Goal: Subscribe to service/newsletter

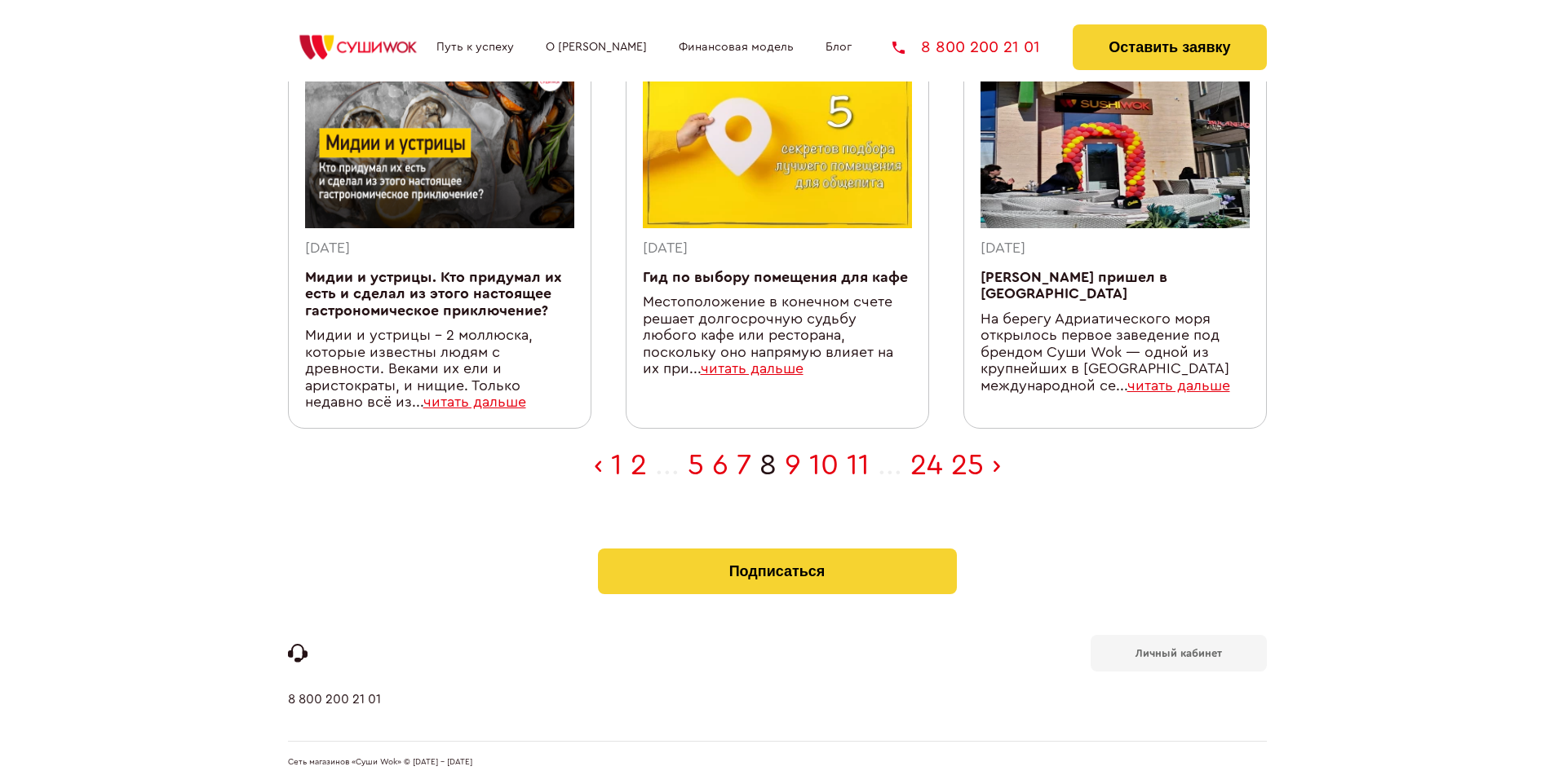
scroll to position [534, 0]
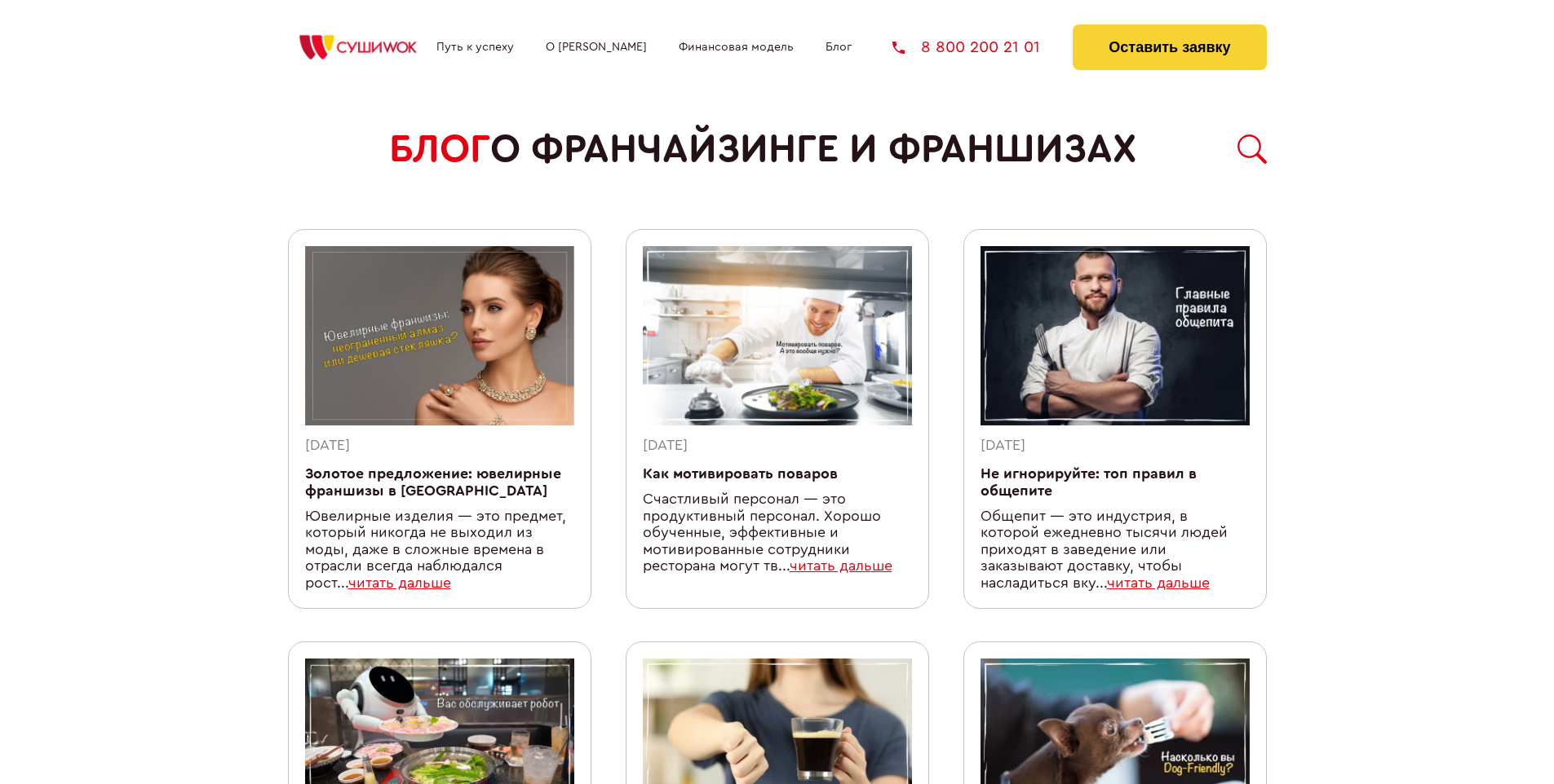
scroll to position [1469, 0]
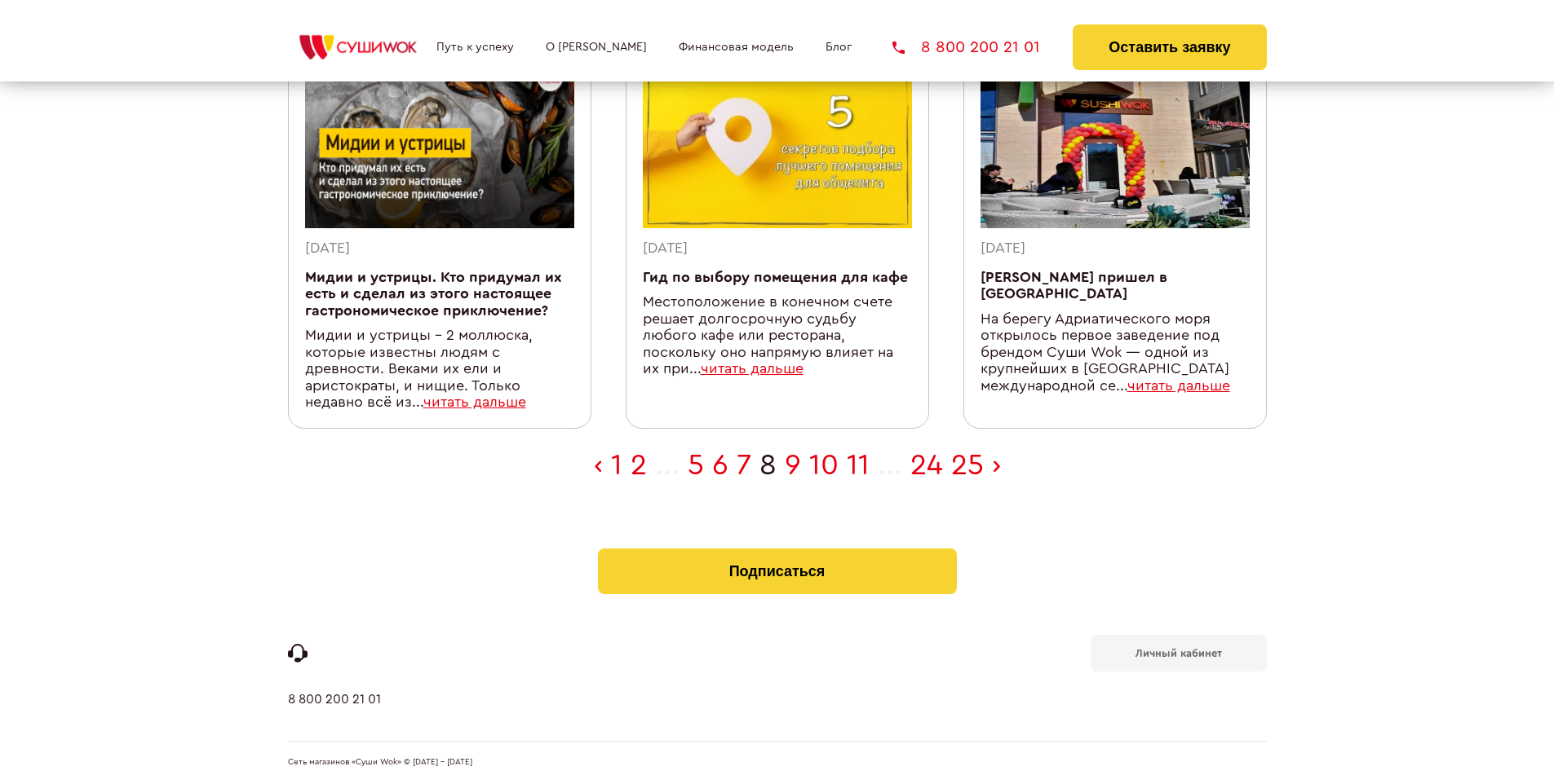
click at [1178, 652] on b "Личный кабинет" at bounding box center [1179, 653] width 87 height 11
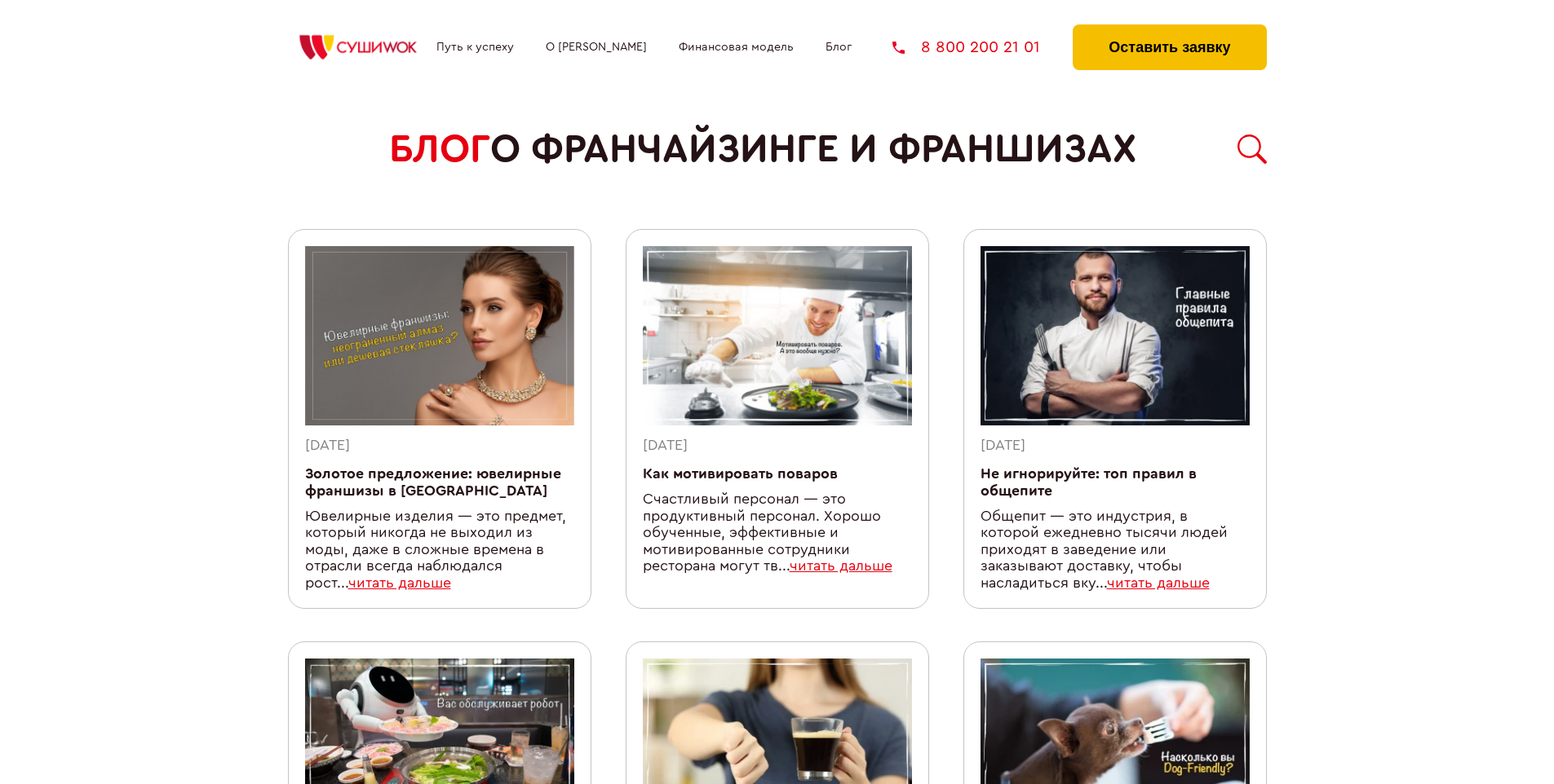
click at [1169, 29] on button "Оставить заявку" at bounding box center [1170, 47] width 194 height 46
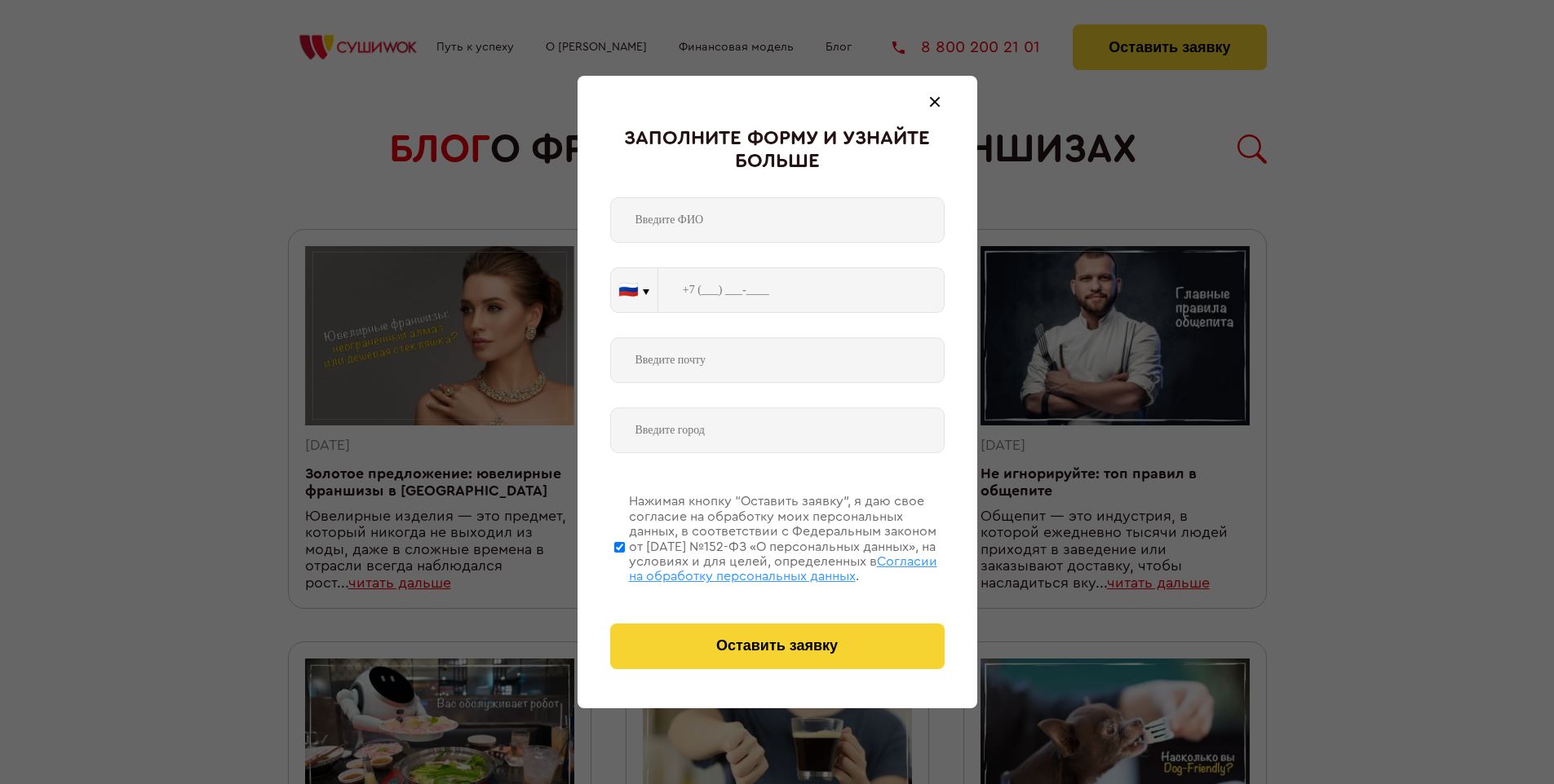
click at [757, 566] on span "Согласии на обработку персональных данных" at bounding box center [783, 569] width 309 height 28
click at [625, 566] on input "Нажимая кнопку “Оставить заявку”, я даю свое согласие на обработку моих персона…" at bounding box center [620, 547] width 11 height 131
checkbox input "false"
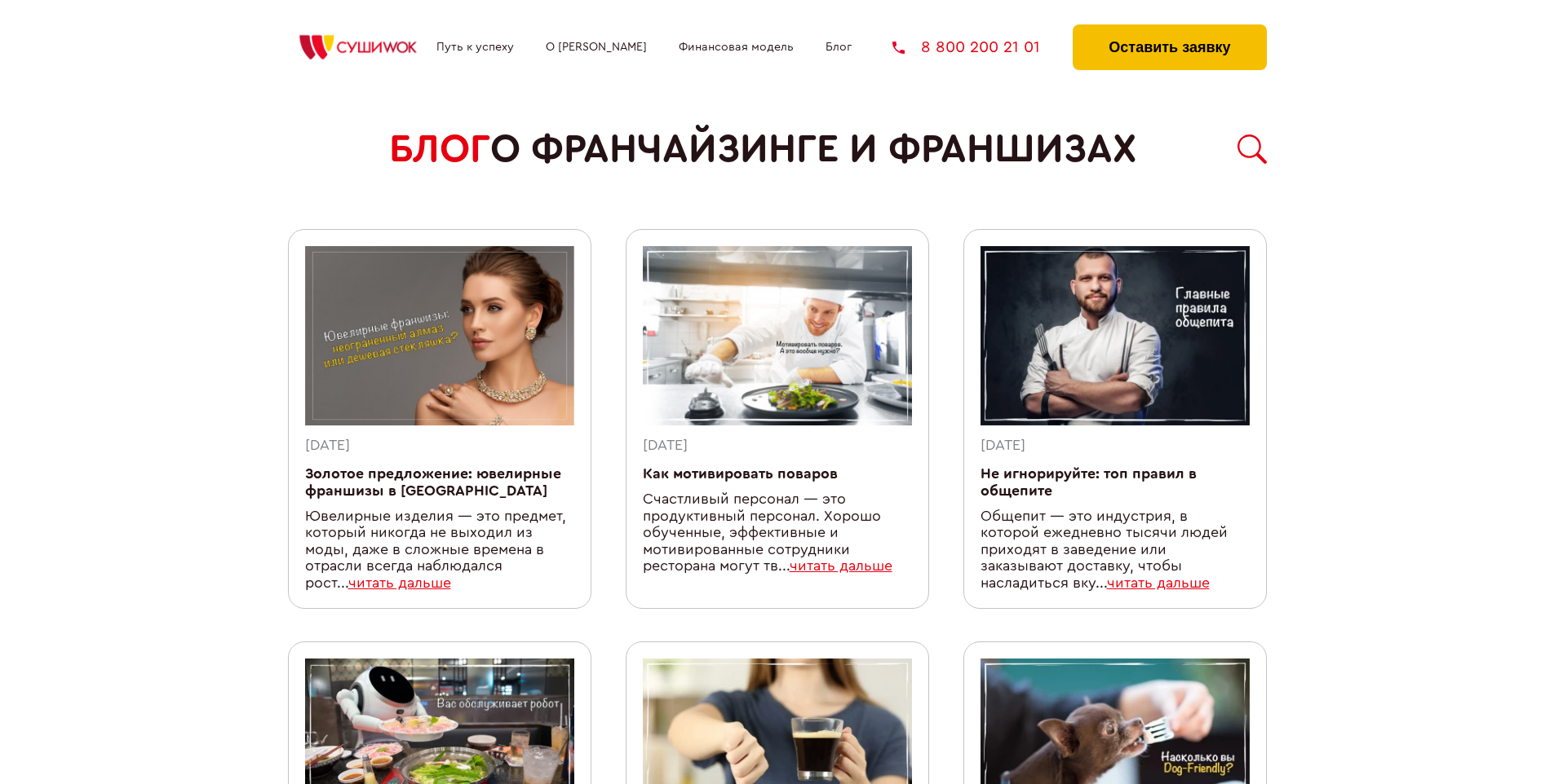
click at [1169, 29] on button "Оставить заявку" at bounding box center [1170, 47] width 194 height 46
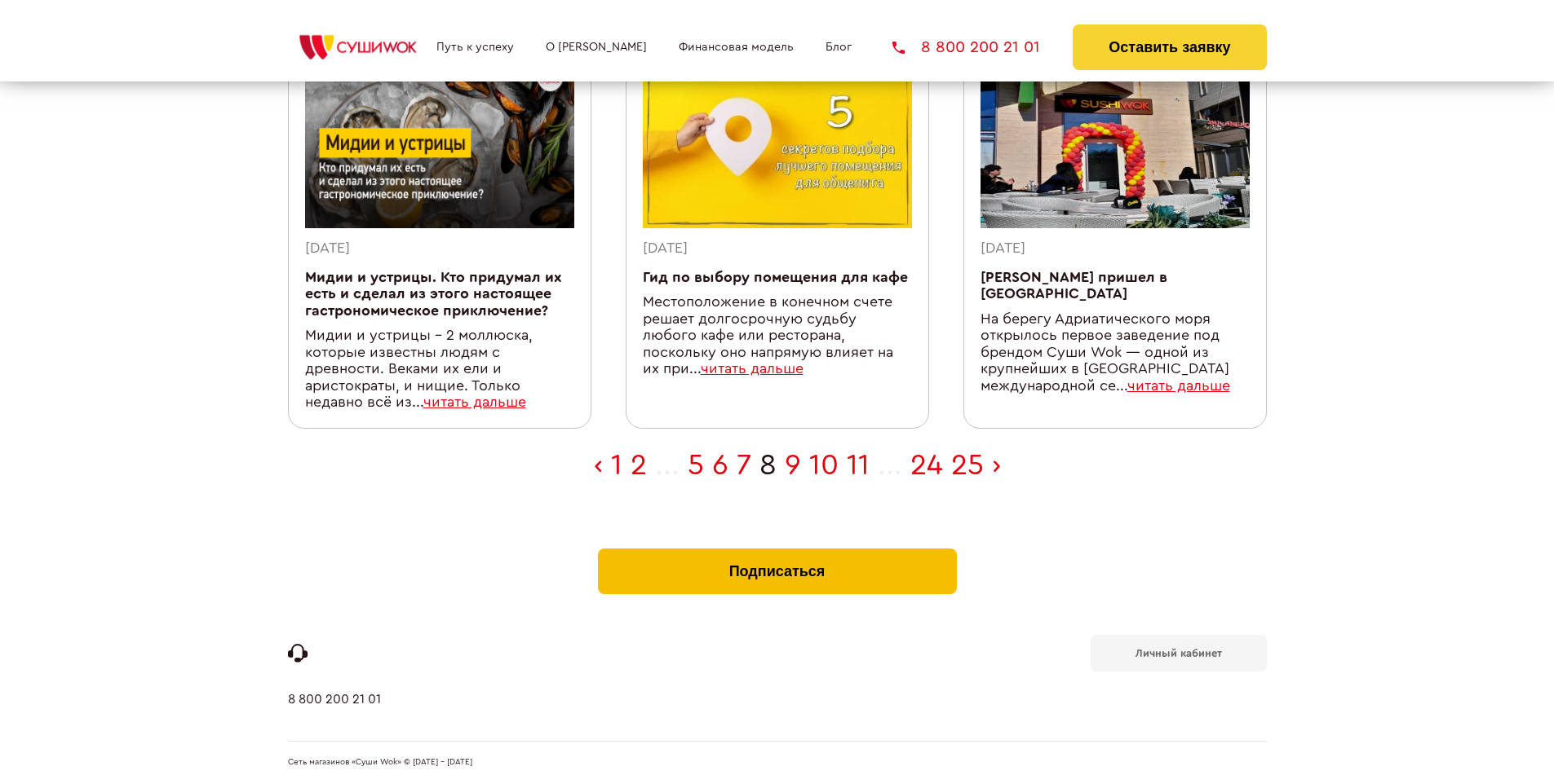
click at [777, 553] on button "Подписаться" at bounding box center [777, 572] width 359 height 46
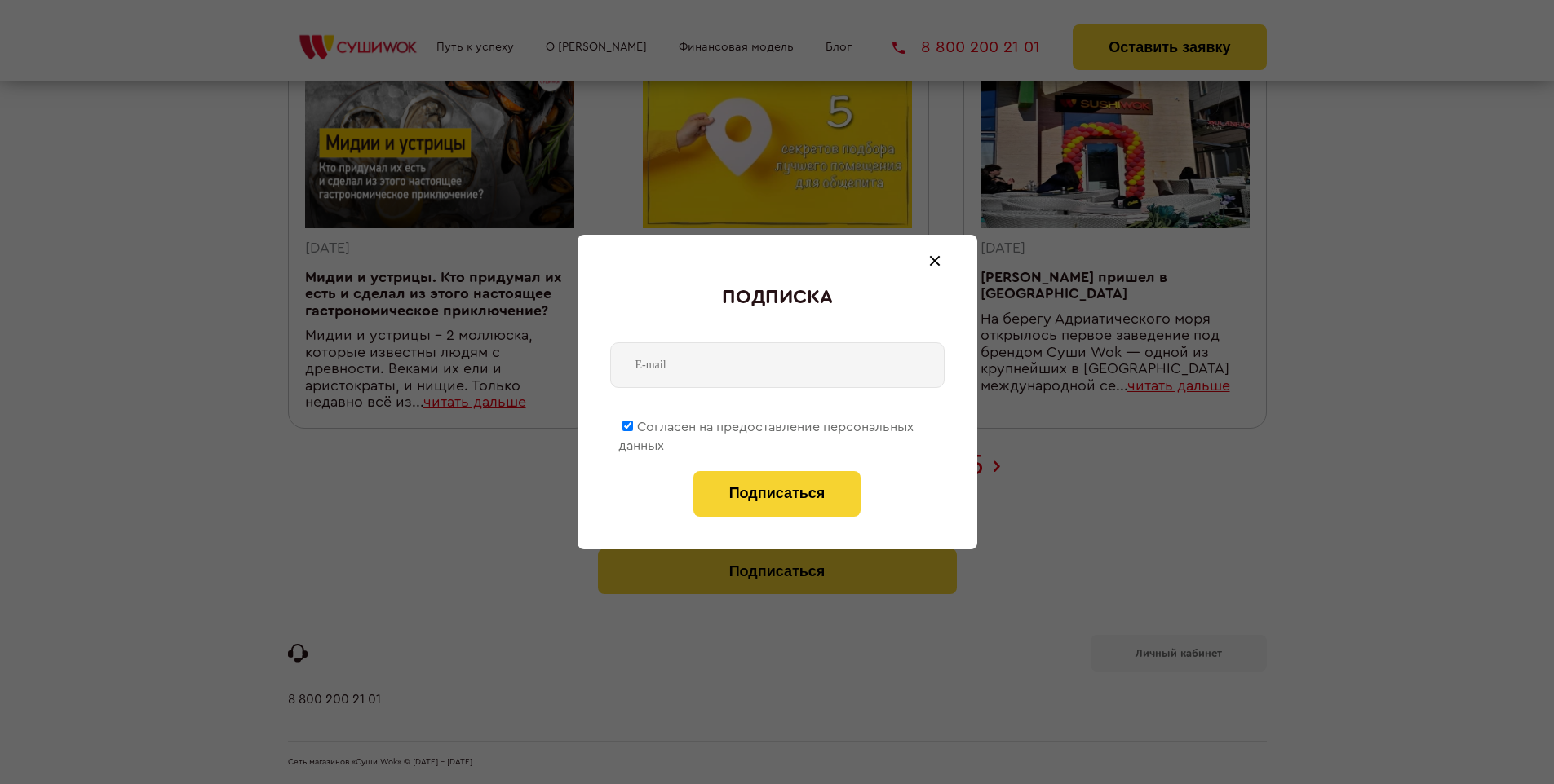
click at [768, 424] on span "Согласен на предоставление персональных данных" at bounding box center [767, 436] width 296 height 32
click at [634, 424] on input "Согласен на предоставление персональных данных" at bounding box center [628, 425] width 11 height 11
checkbox input "false"
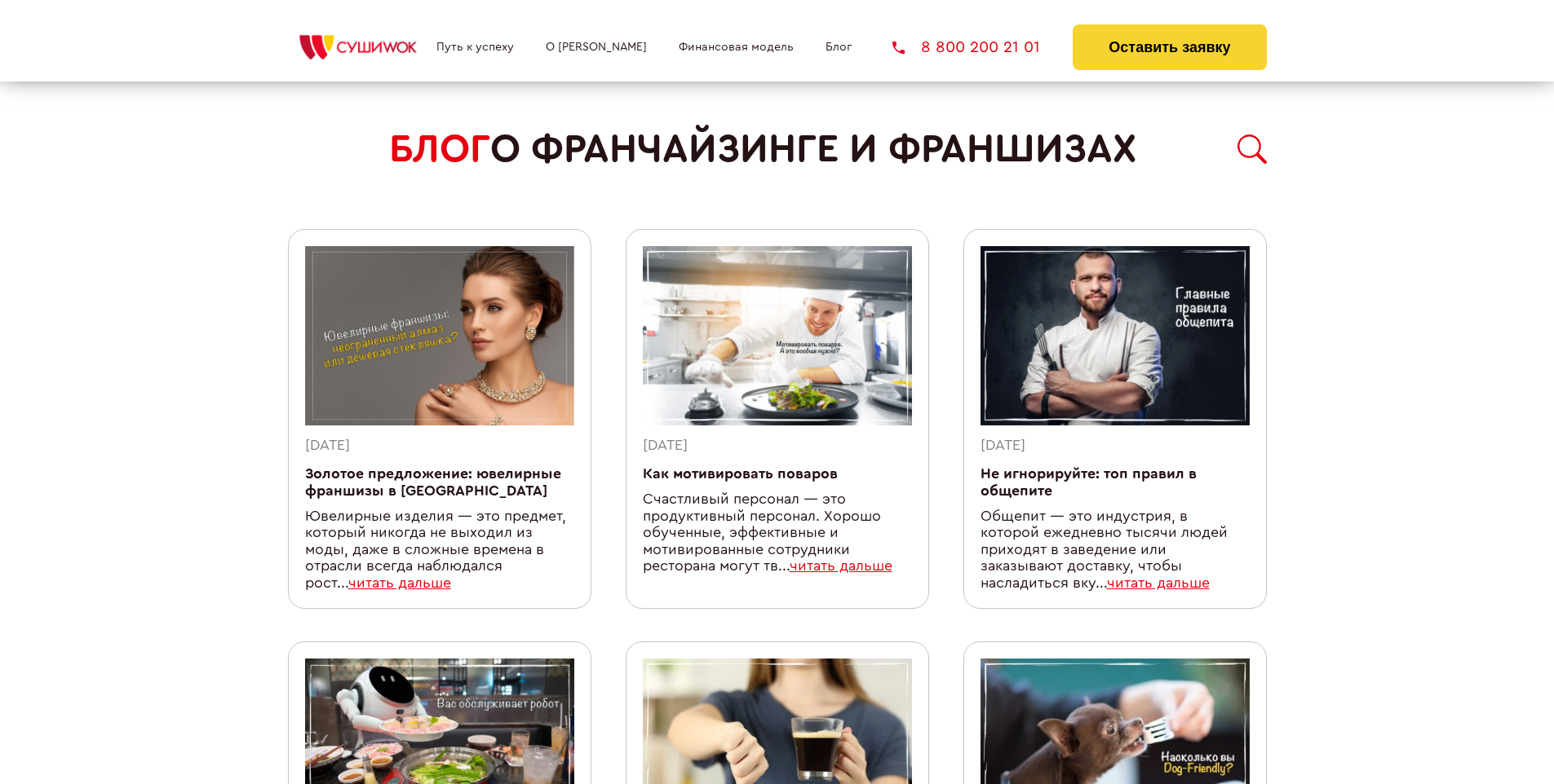
scroll to position [1469, 0]
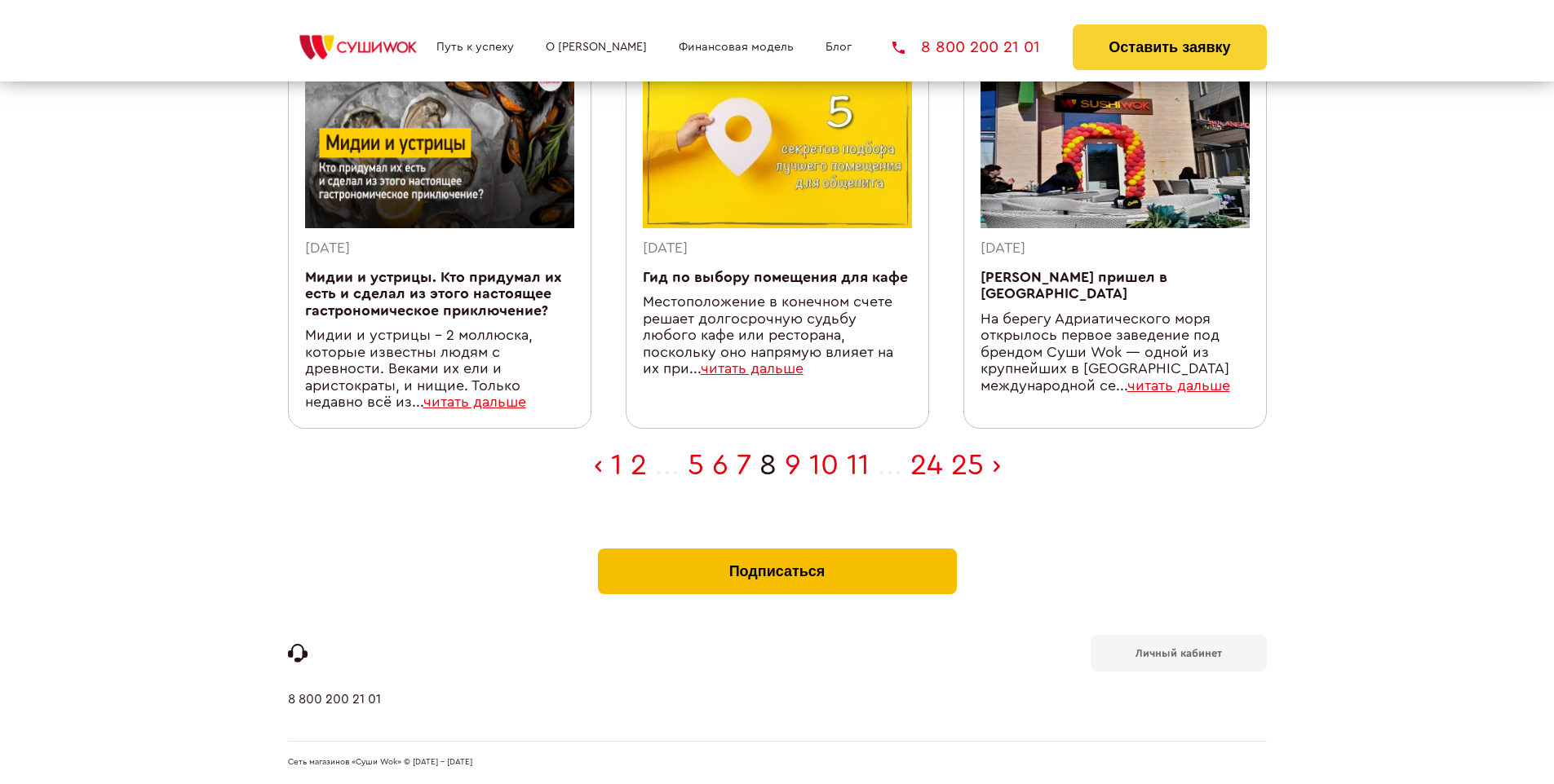
click at [777, 553] on button "Подписаться" at bounding box center [777, 572] width 359 height 46
